Goal: Transaction & Acquisition: Purchase product/service

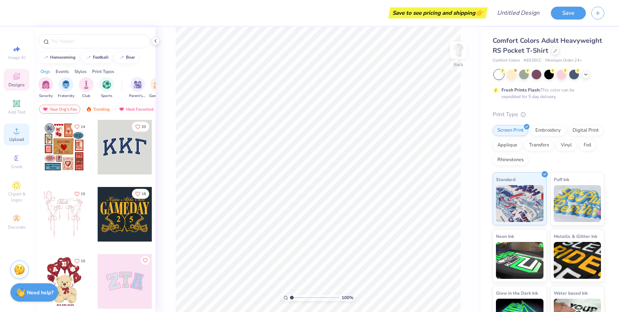
click at [17, 132] on circle at bounding box center [16, 133] width 4 height 4
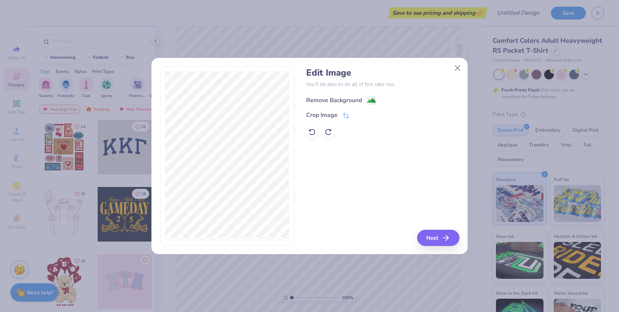
click at [352, 100] on div "Remove Background" at bounding box center [334, 100] width 56 height 9
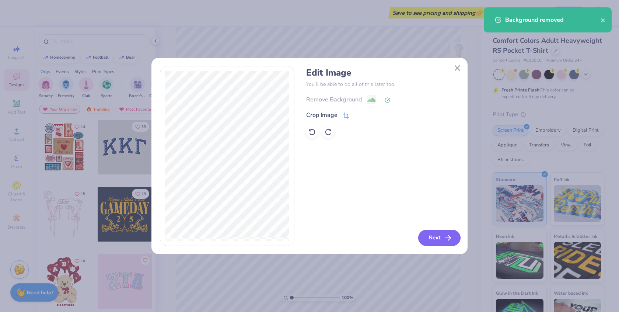
click at [446, 238] on icon "button" at bounding box center [448, 237] width 9 height 9
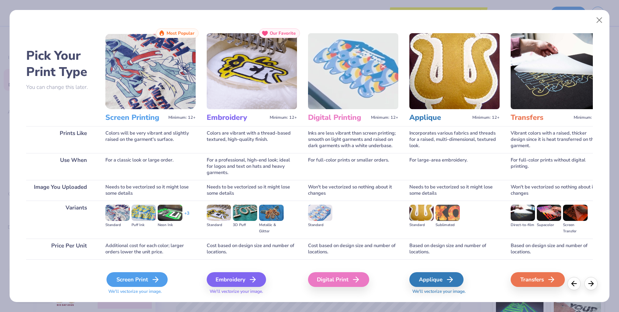
click at [149, 276] on div "Screen Print" at bounding box center [137, 279] width 61 height 15
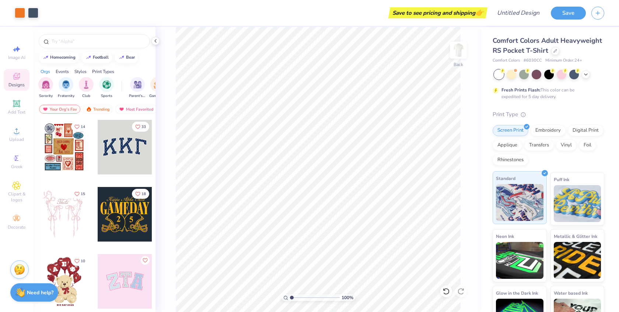
scroll to position [27, 0]
